Goal: Information Seeking & Learning: Learn about a topic

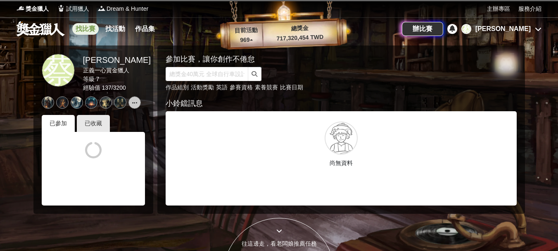
click at [89, 26] on link "找比賽" at bounding box center [85, 29] width 26 height 12
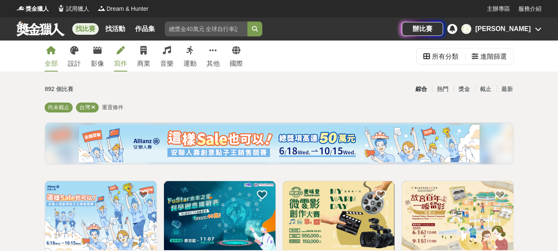
click at [114, 57] on link "寫作" at bounding box center [120, 55] width 13 height 31
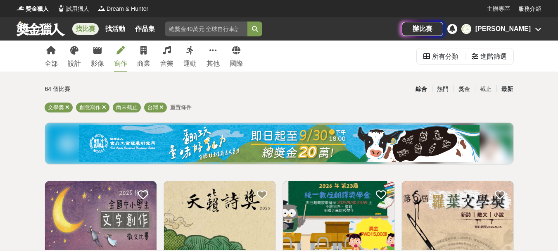
click at [504, 90] on div "最新" at bounding box center [506, 89] width 21 height 14
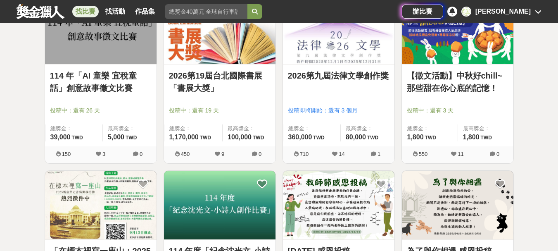
scroll to position [206, 0]
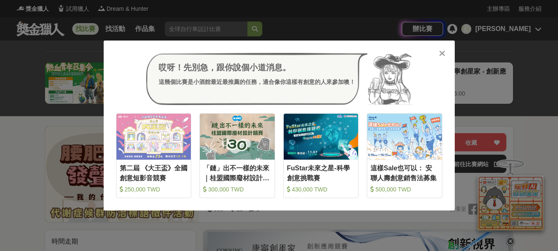
click at [445, 54] on div at bounding box center [442, 53] width 8 height 8
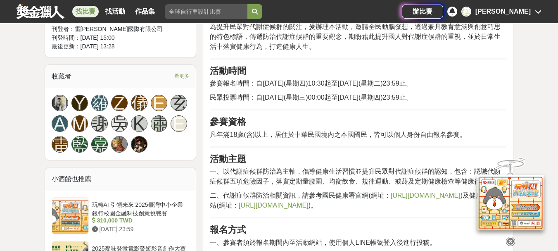
scroll to position [495, 0]
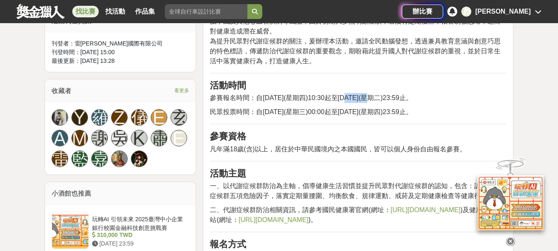
drag, startPoint x: 355, startPoint y: 93, endPoint x: 380, endPoint y: 95, distance: 25.7
click at [380, 95] on p "參賽報名時間：自[DATE](星期四)10:30起至[DATE](星期二)23:59止。" at bounding box center [358, 98] width 296 height 10
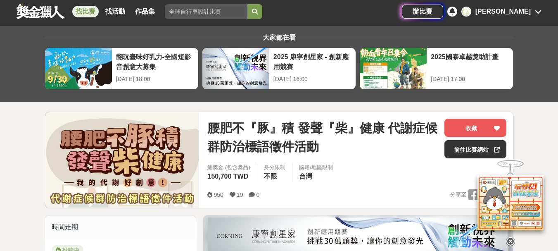
scroll to position [0, 0]
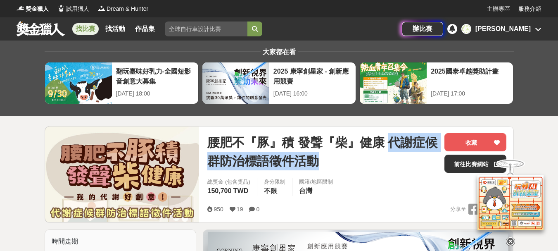
drag, startPoint x: 389, startPoint y: 140, endPoint x: 318, endPoint y: 156, distance: 72.8
click at [318, 156] on span "腰肥不『豚』積 發聲『柴』健康 代謝症候群防治標語徵件活動" at bounding box center [322, 151] width 230 height 37
copy span "代謝症候群防治標語徵件活動"
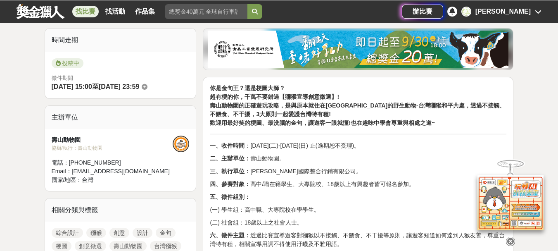
scroll to position [206, 0]
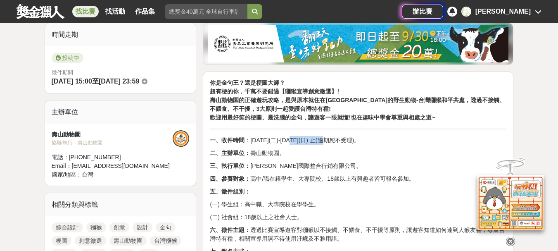
drag, startPoint x: 333, startPoint y: 140, endPoint x: 300, endPoint y: 136, distance: 33.7
click at [300, 136] on p "一、收件時間 ：[DATE](二)-[DATE](日) 止(逾期恕不受理)。" at bounding box center [358, 140] width 296 height 9
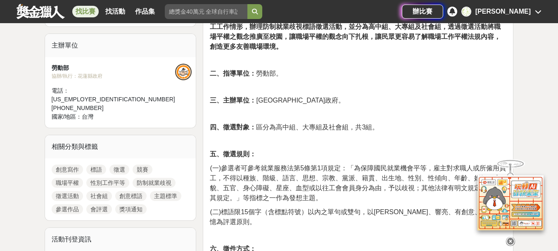
scroll to position [413, 0]
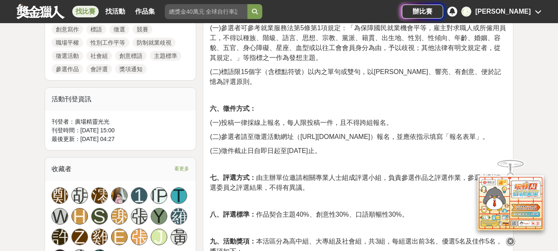
drag, startPoint x: 339, startPoint y: 142, endPoint x: 288, endPoint y: 138, distance: 50.9
click at [288, 147] on span "(三)徵件截止日自即日起至114年10月31日止。" at bounding box center [265, 150] width 111 height 7
copy span "114年10月31日止"
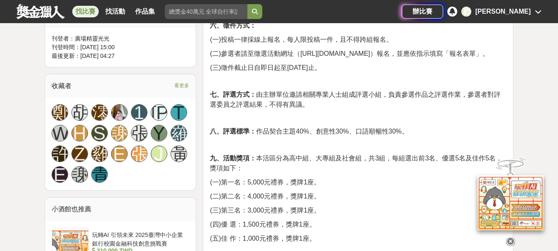
scroll to position [578, 0]
